Goal: Information Seeking & Learning: Learn about a topic

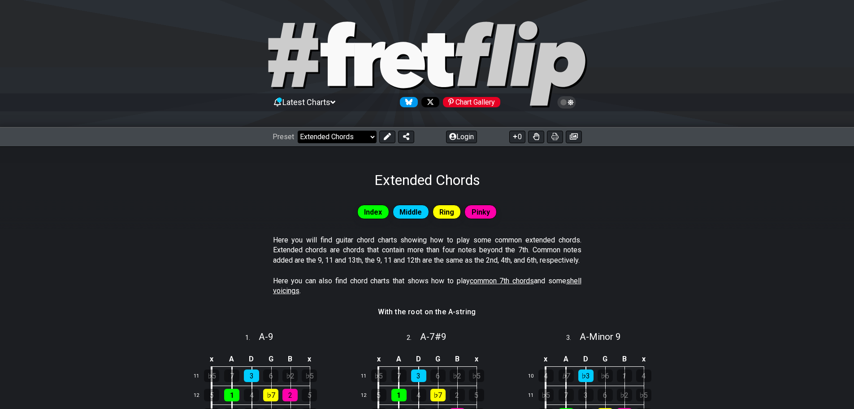
click at [322, 132] on select "Welcome to #fretflip! Initial Preset Custom Preset Minor Pentatonic Major Penta…" at bounding box center [337, 137] width 79 height 13
click at [298, 131] on select "Welcome to #fretflip! Initial Preset Custom Preset Minor Pentatonic Major Penta…" at bounding box center [337, 137] width 79 height 13
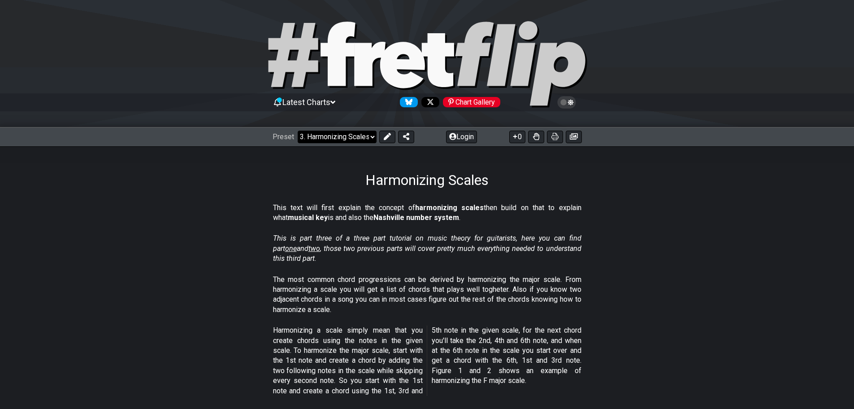
click at [337, 137] on select "Welcome to #fretflip! Initial Preset Custom Preset Minor Pentatonic Major Penta…" at bounding box center [337, 137] width 79 height 13
click at [298, 131] on select "Welcome to #fretflip! Initial Preset Custom Preset Minor Pentatonic Major Penta…" at bounding box center [337, 137] width 79 height 13
select select "/welcome"
select select "C"
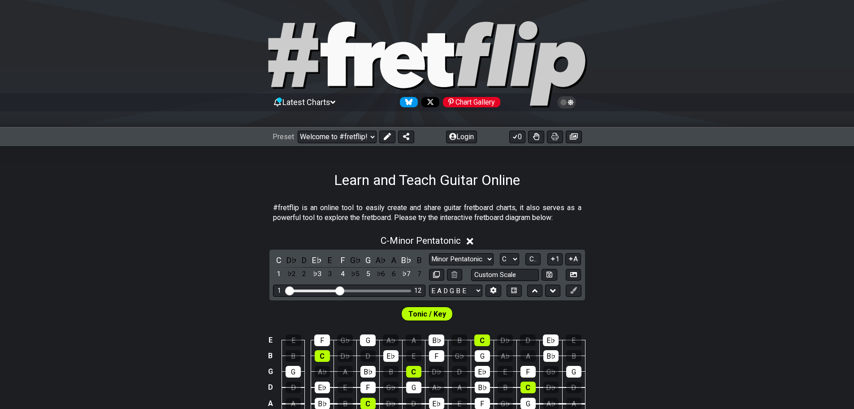
click at [460, 251] on div "C D♭ D E♭ E F G♭ G A♭ A B♭ B 1 ♭2 2 ♭3 3 4 ♭5 5 ♭6 6 ♭7 7 Minor Pentatonic Clic…" at bounding box center [428, 274] width 316 height 51
click at [460, 256] on select "Minor Pentatonic Click to edit Minor Pentatonic Major Pentatonic Minor Blues Ma…" at bounding box center [461, 259] width 65 height 12
select select "Major Blues"
click at [429, 253] on select "Minor Pentatonic Click to edit Minor Pentatonic Major Pentatonic Minor Blues Ma…" at bounding box center [461, 259] width 65 height 12
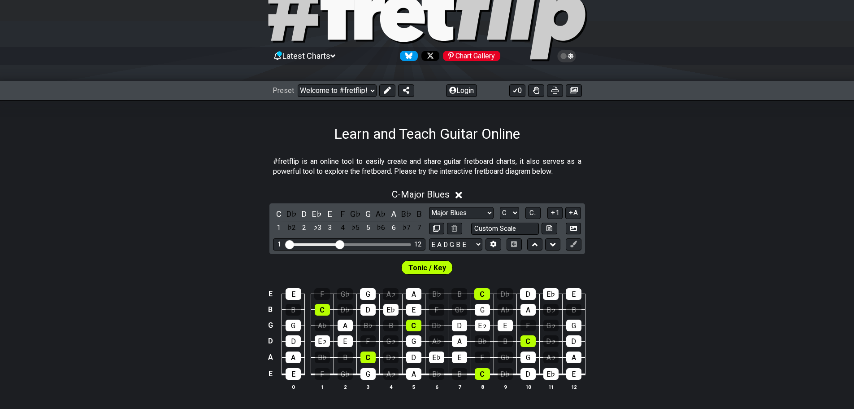
scroll to position [90, 0]
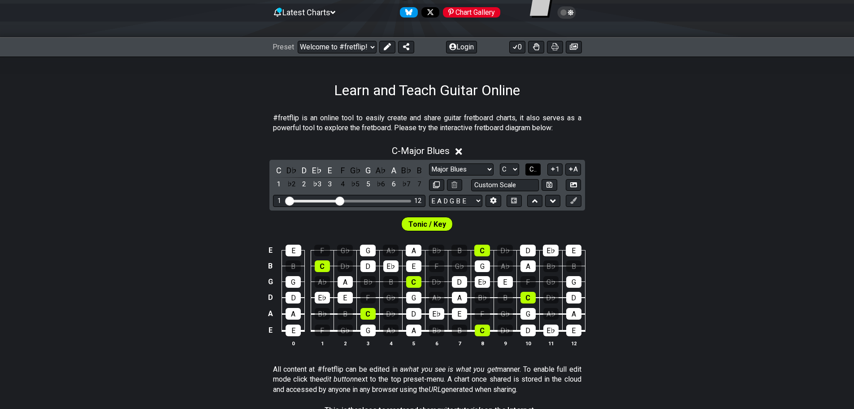
click at [531, 166] on span "C.." at bounding box center [533, 169] width 7 height 8
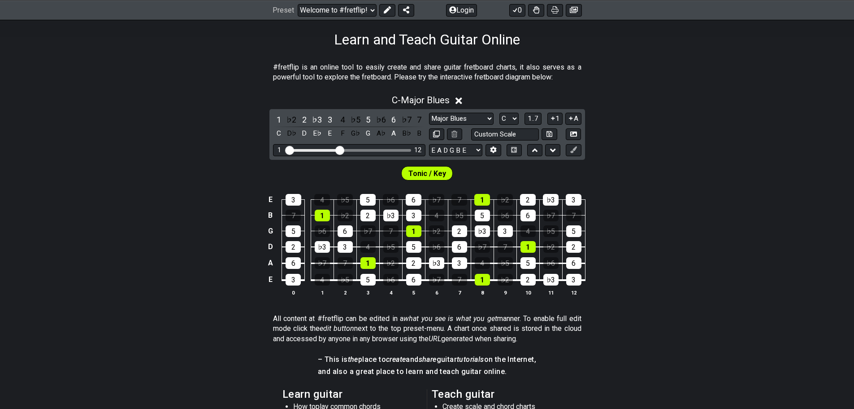
scroll to position [135, 0]
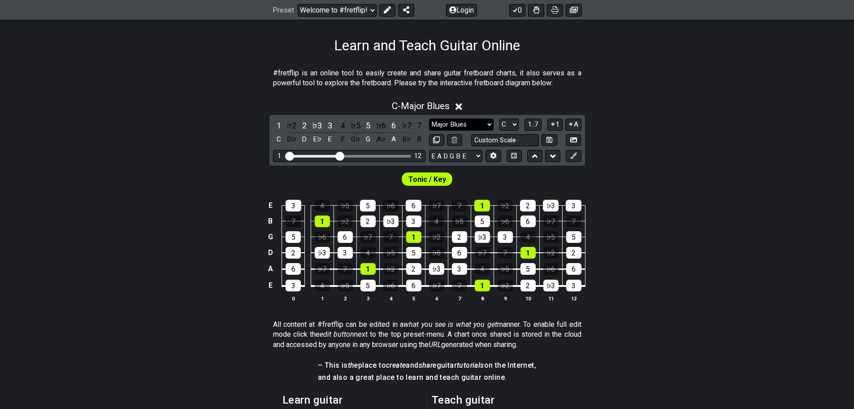
click at [459, 124] on select "Minor Pentatonic Click to edit Minor Pentatonic Major Pentatonic Minor Blues Ma…" at bounding box center [461, 124] width 65 height 12
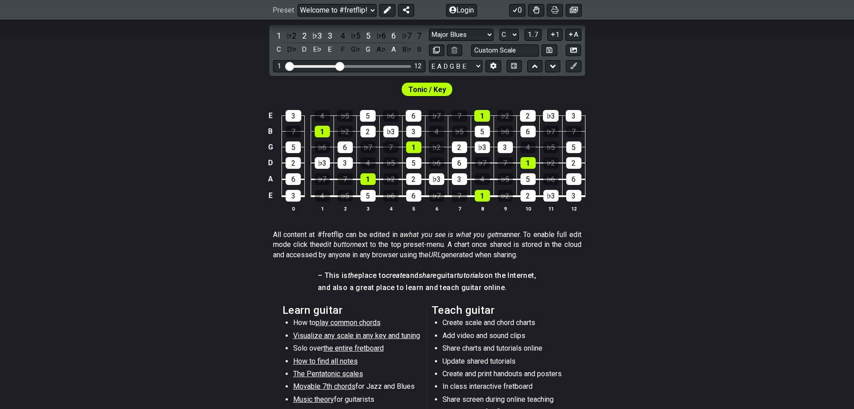
click at [239, 227] on section "All content at #fretflip can be edited in a what you see is what you get manner…" at bounding box center [427, 246] width 854 height 41
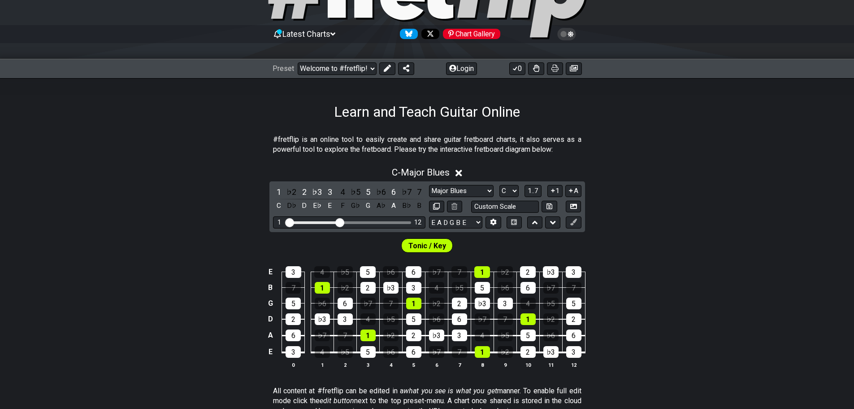
scroll to position [45, 0]
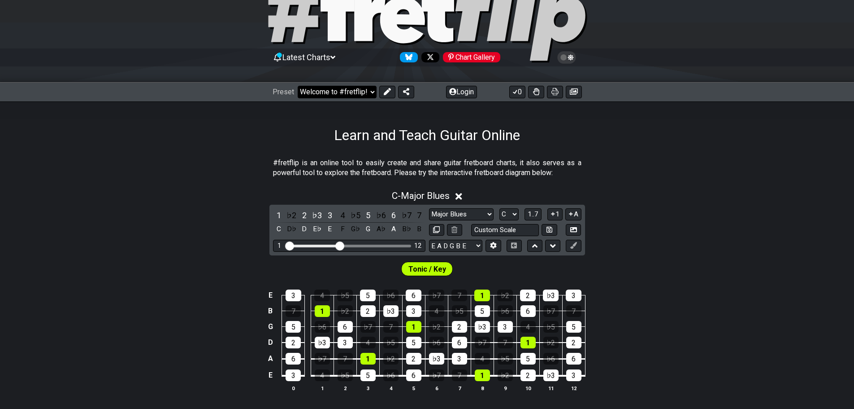
click at [347, 90] on select "Welcome to #fretflip! Initial Preset Custom Preset Minor Pentatonic Major Penta…" at bounding box center [337, 92] width 79 height 13
click at [298, 86] on select "Welcome to #fretflip! Initial Preset Custom Preset Minor Pentatonic Major Penta…" at bounding box center [337, 92] width 79 height 13
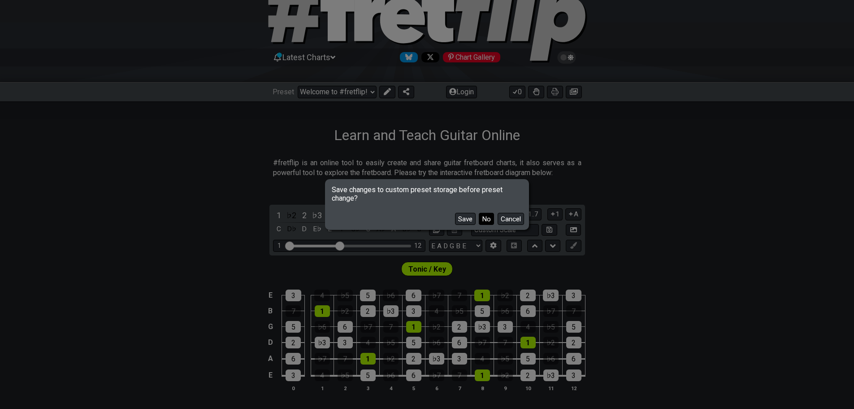
click at [488, 218] on button "No" at bounding box center [486, 219] width 15 height 12
select select "/harmonizing-scales"
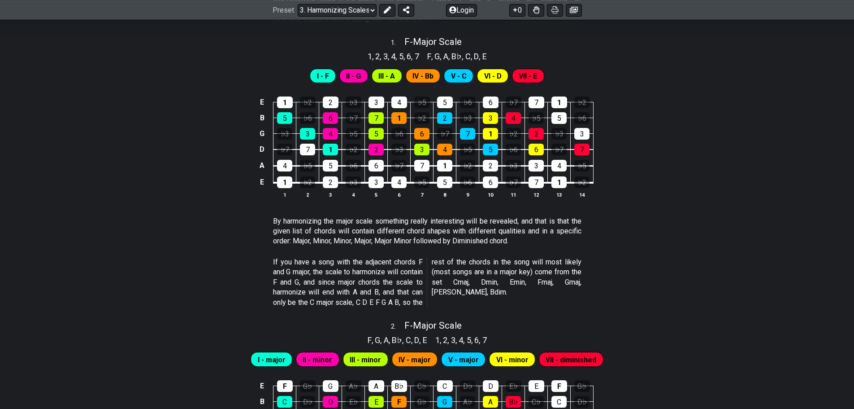
scroll to position [359, 0]
